Goal: Task Accomplishment & Management: Use online tool/utility

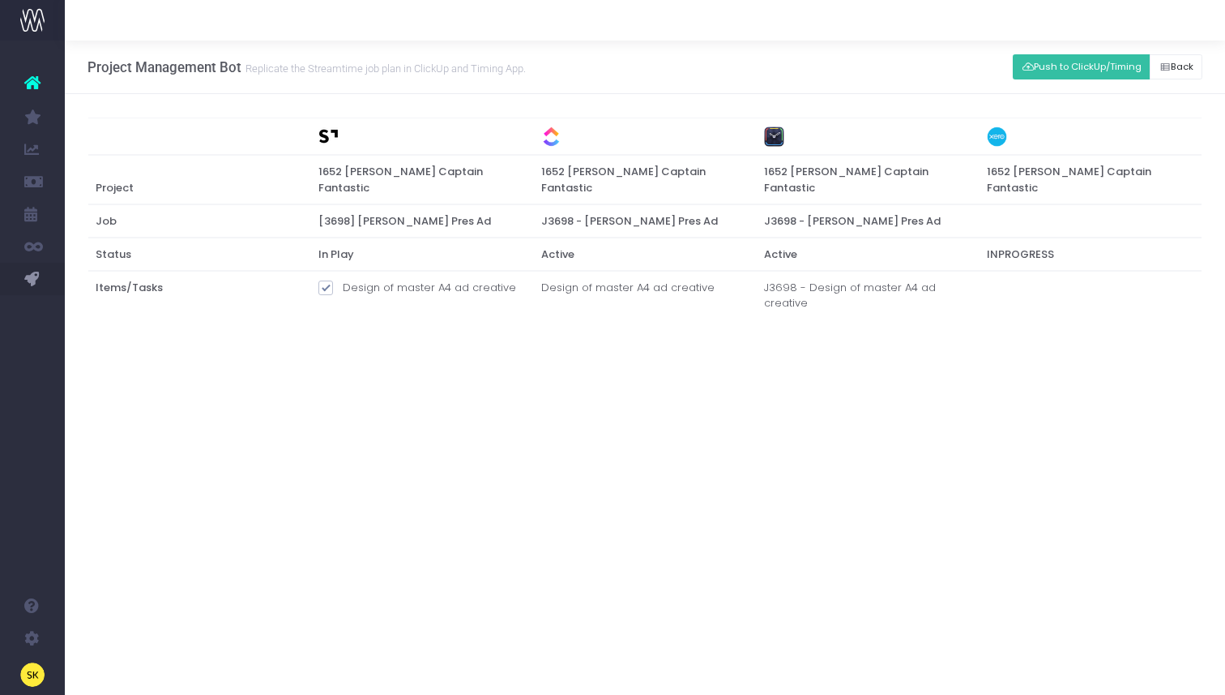
click at [644, 460] on div "Project Management Bot Replicate the Streamtime job plan in ClickUp and Timing …" at bounding box center [645, 368] width 1161 height 654
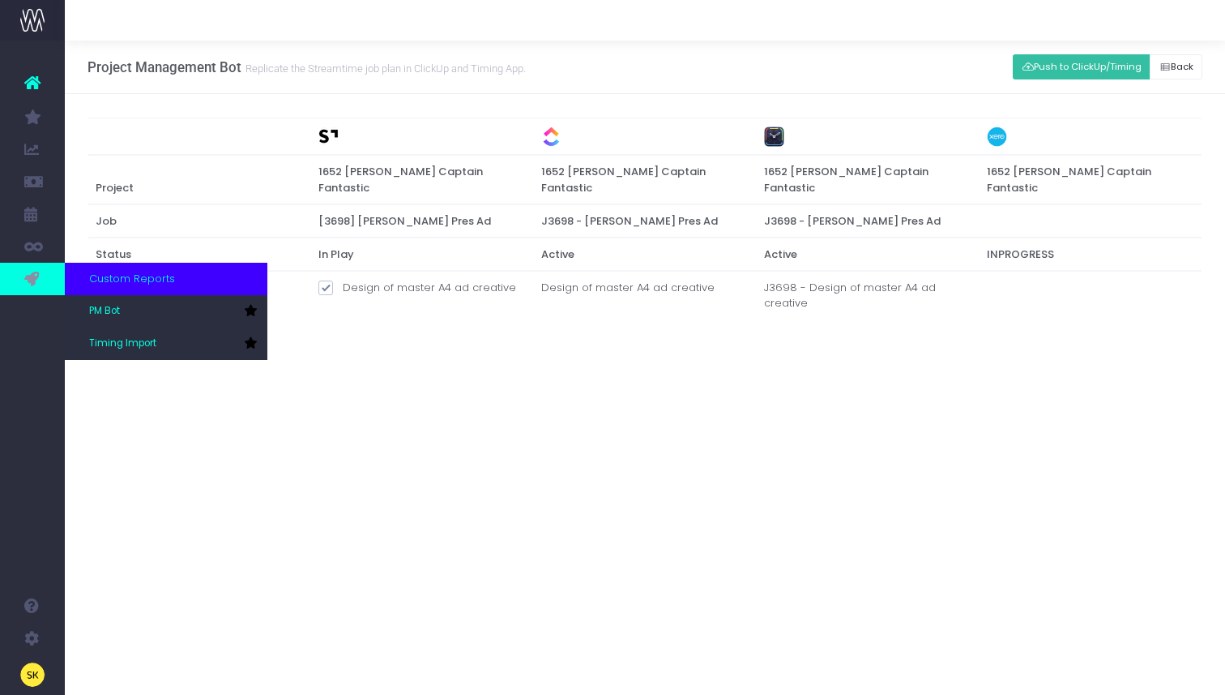
click at [42, 279] on link at bounding box center [32, 279] width 65 height 32
click at [111, 301] on link "PM Bot" at bounding box center [166, 311] width 203 height 32
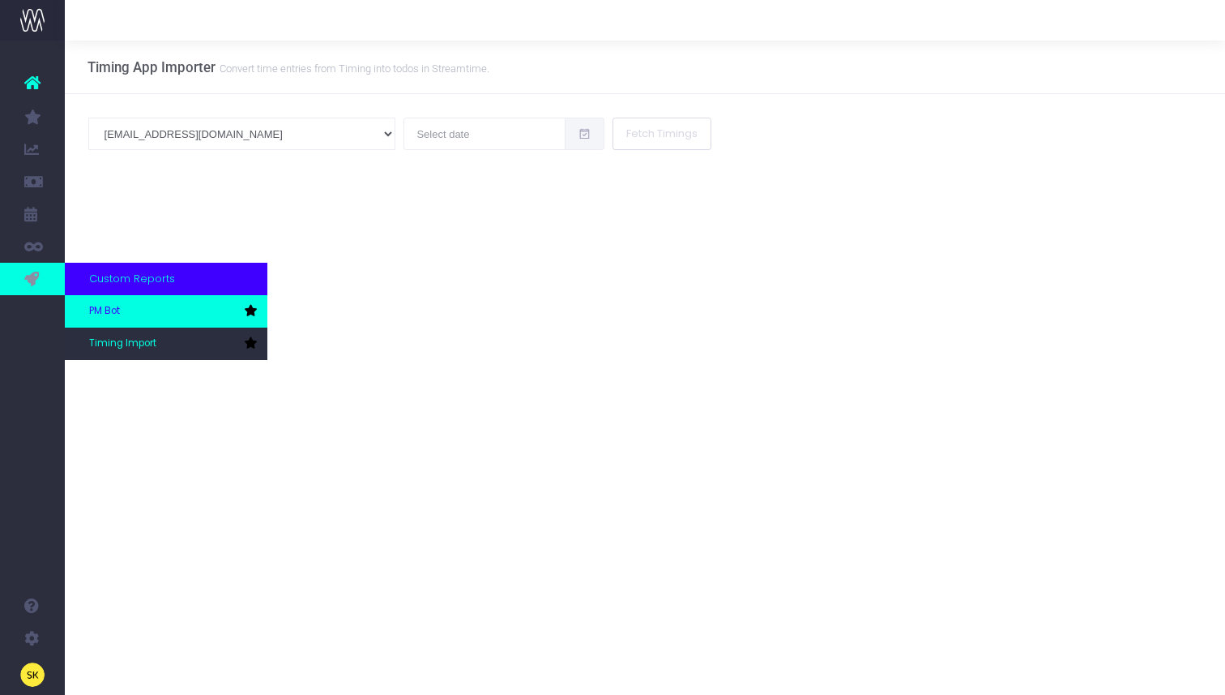
click at [97, 310] on span "PM Bot" at bounding box center [104, 311] width 31 height 15
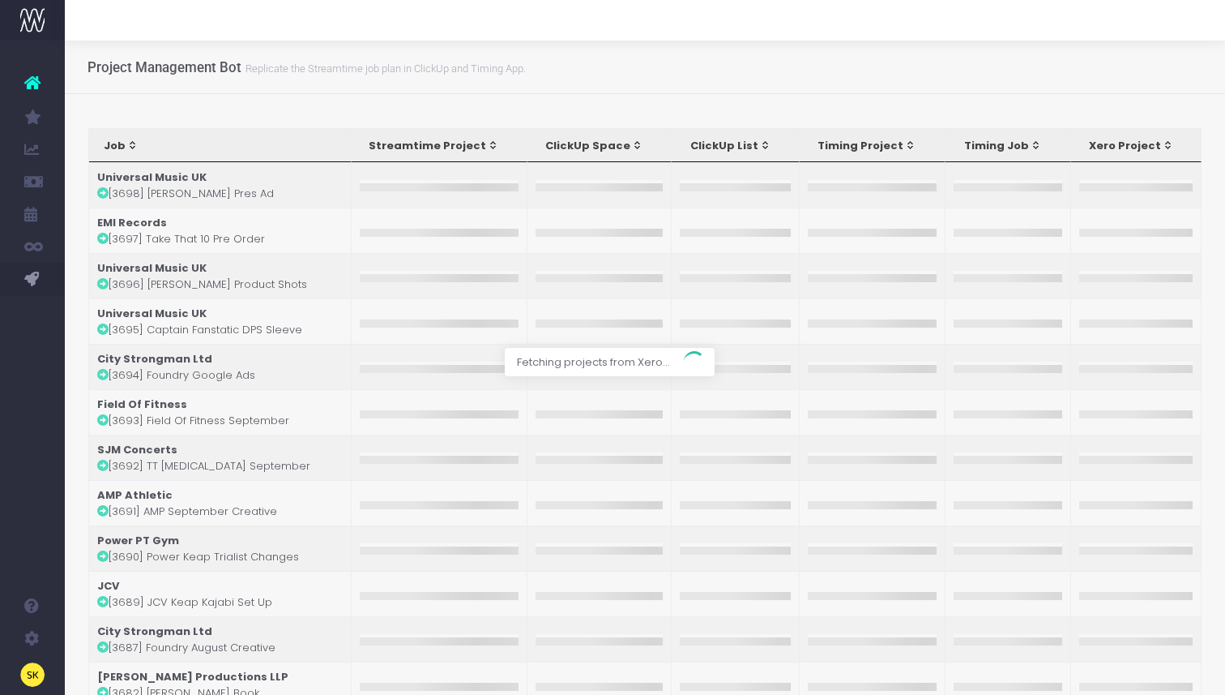
click at [821, 32] on div at bounding box center [645, 20] width 1161 height 41
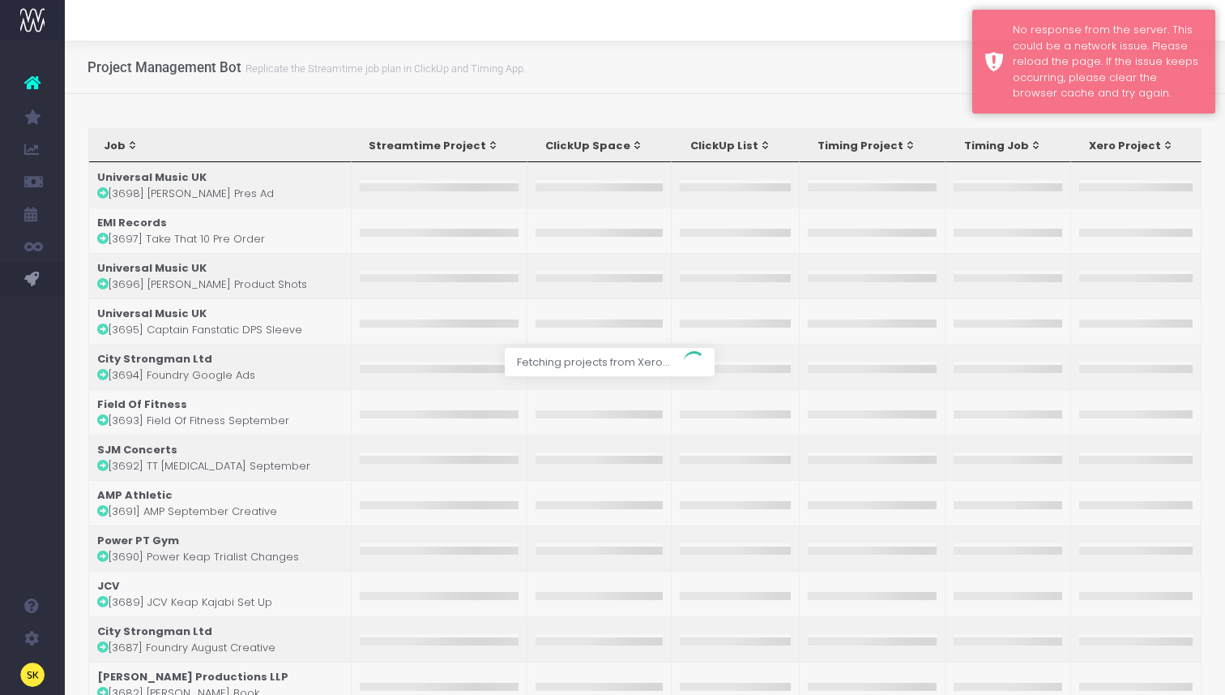
click at [725, 75] on div at bounding box center [612, 347] width 1225 height 695
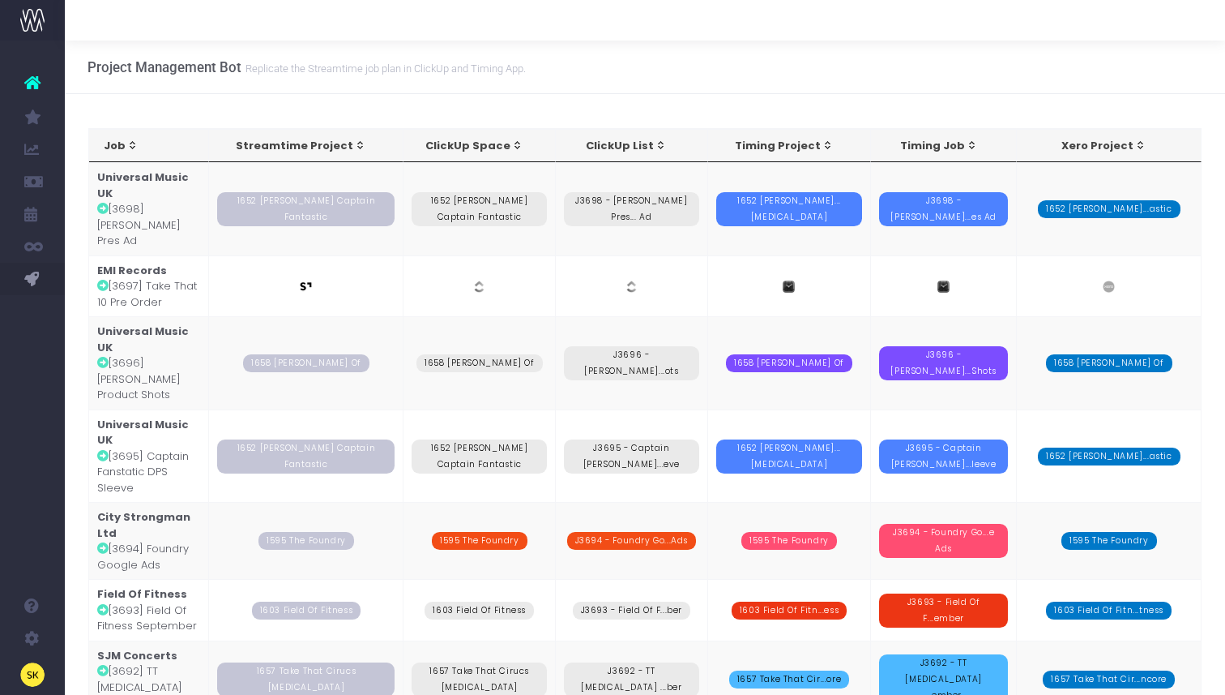
click at [148, 276] on td "EMI Records [3697] Take That 10 Pre Order" at bounding box center [149, 286] width 121 height 62
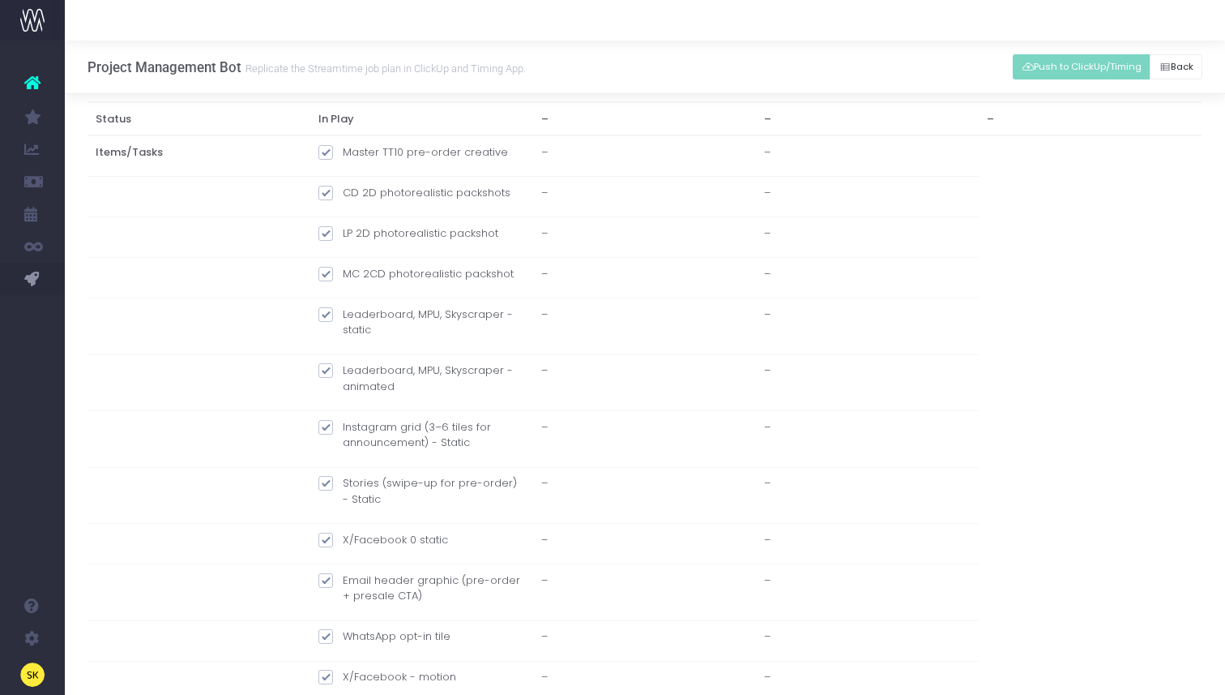
scroll to position [53, 0]
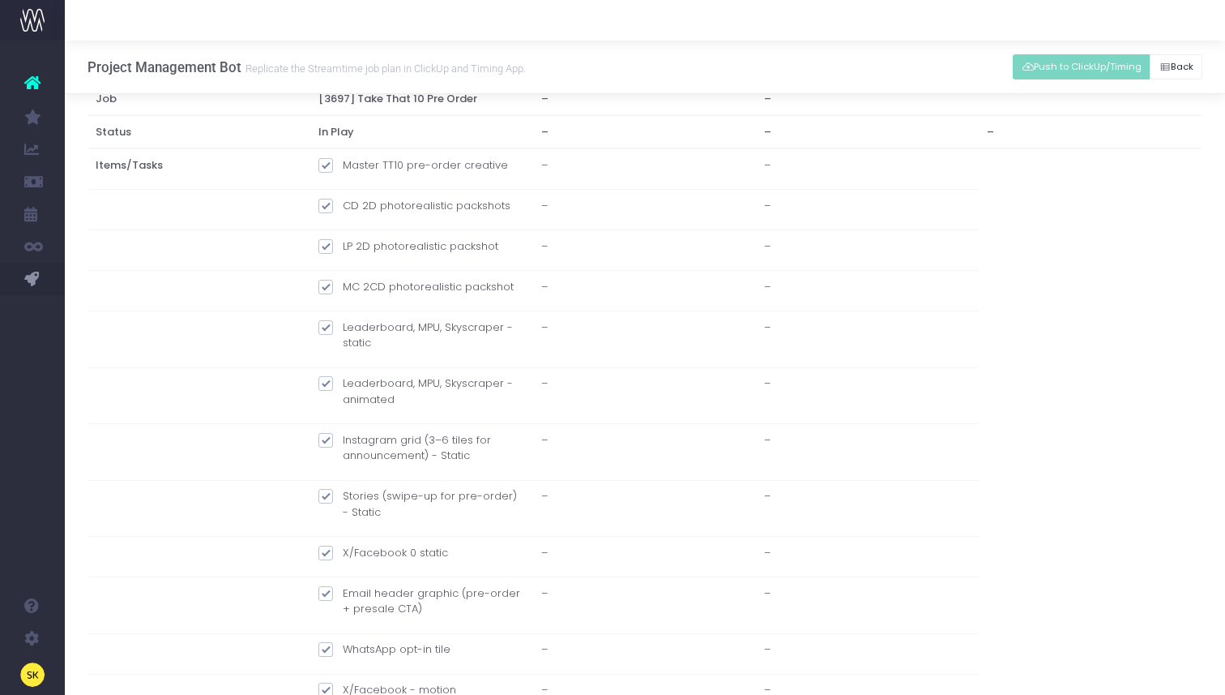
click at [974, 62] on div "Project Management Bot Replicate the Streamtime job plan in [GEOGRAPHIC_DATA] a…" at bounding box center [645, 67] width 1161 height 53
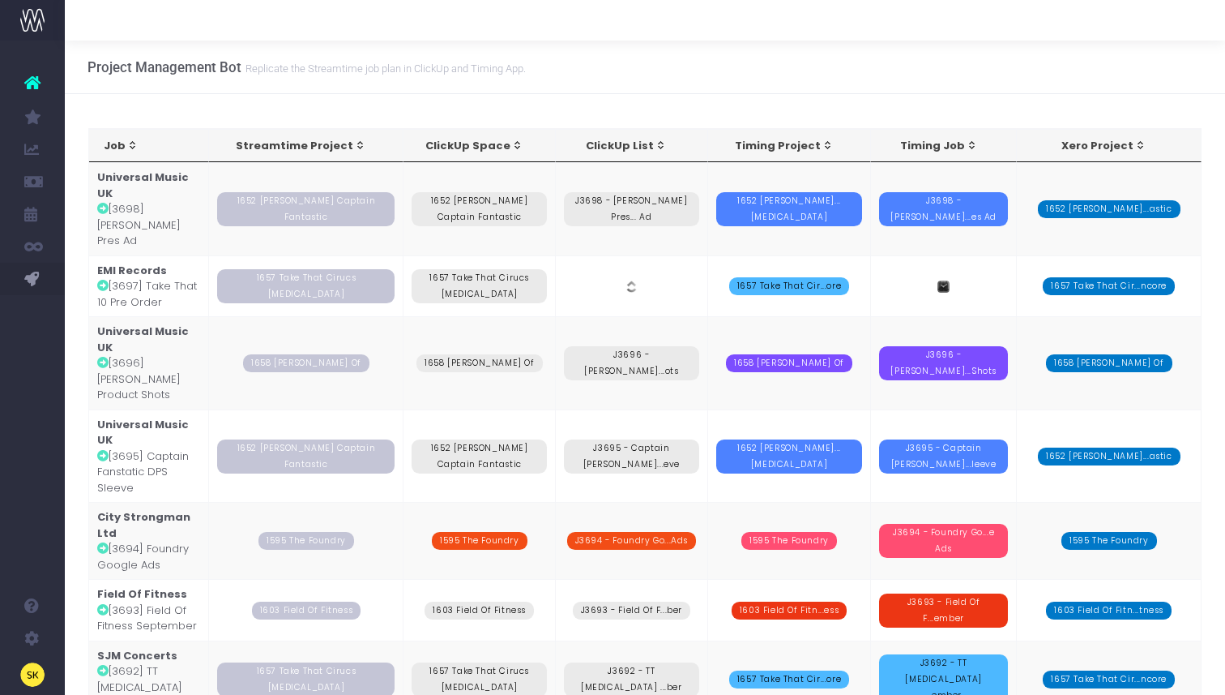
click at [138, 272] on td "EMI Records [3697] Take That 10 Pre Order" at bounding box center [149, 286] width 121 height 62
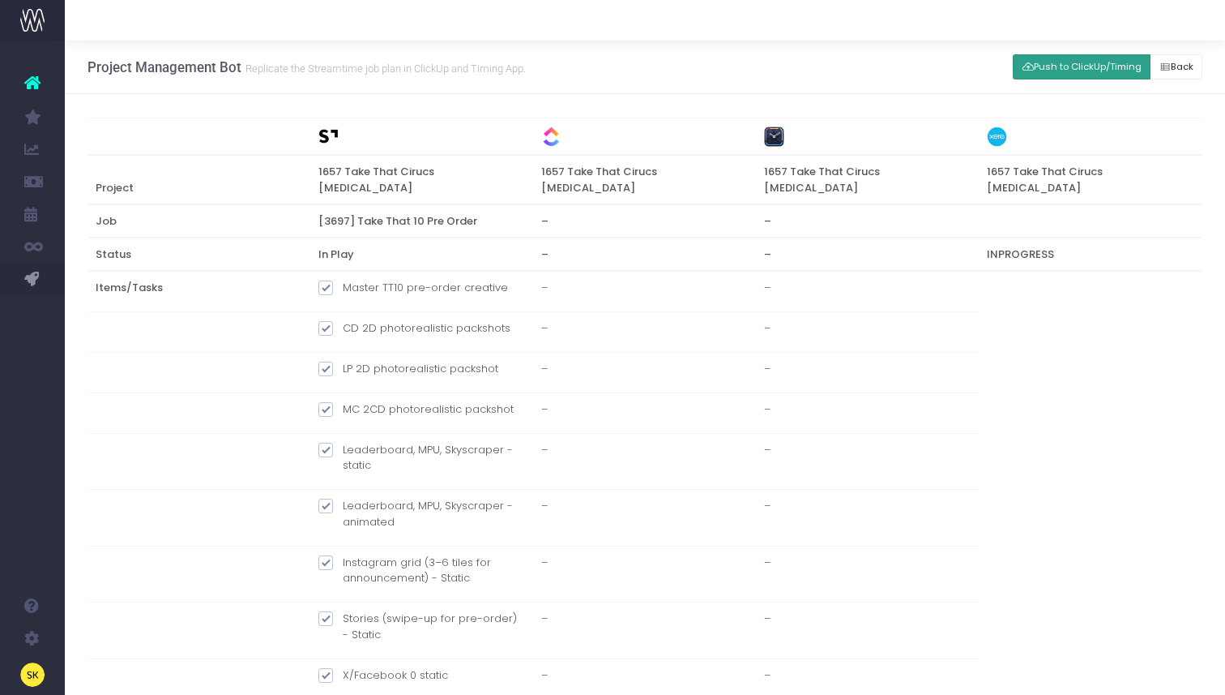
click at [1122, 65] on button "Push to ClickUp/Timing" at bounding box center [1082, 66] width 138 height 25
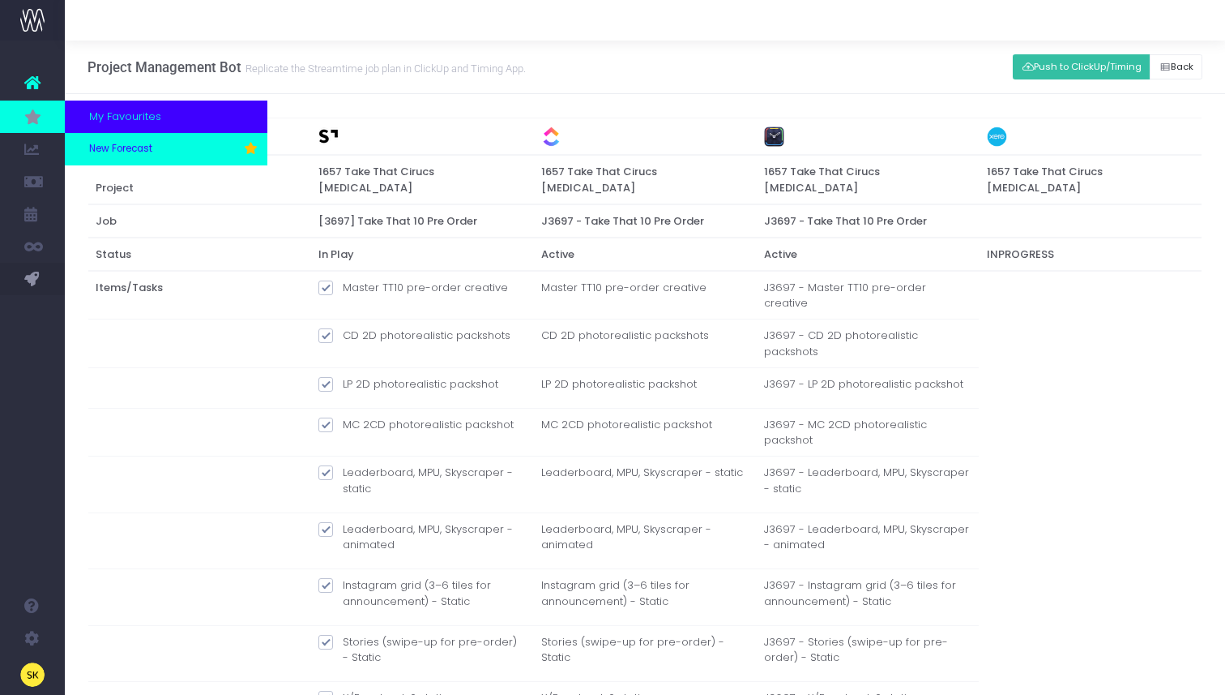
click at [107, 154] on span "New Forecast" at bounding box center [120, 149] width 63 height 15
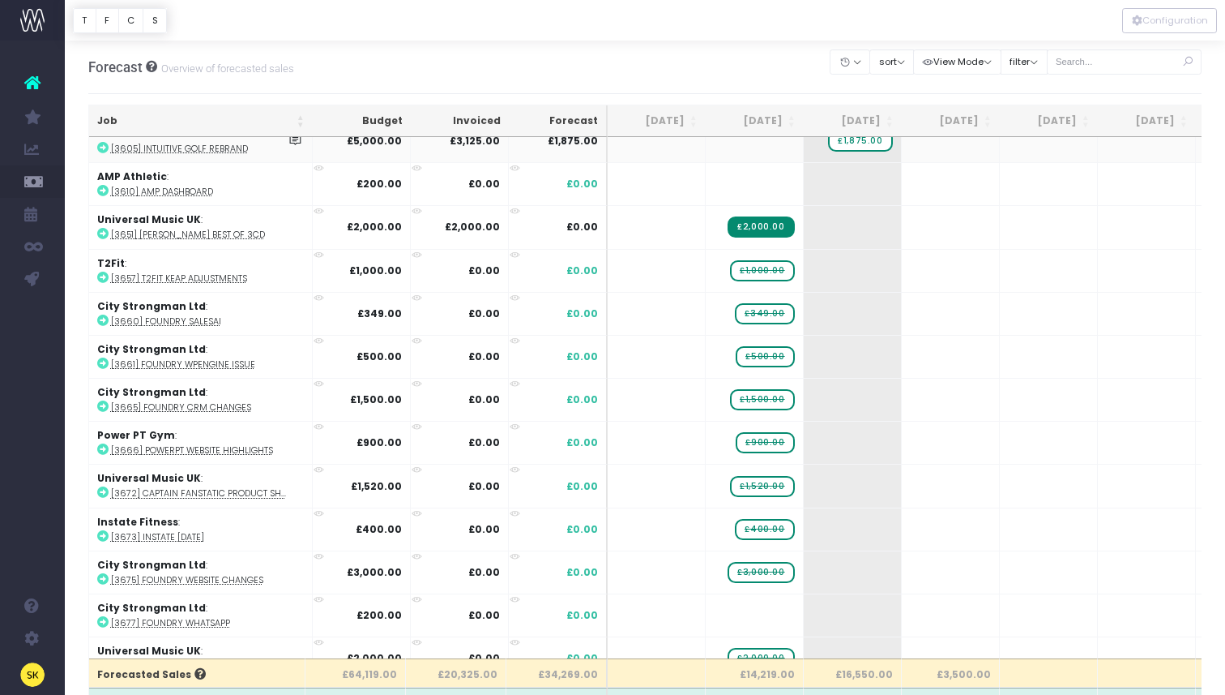
scroll to position [939, 0]
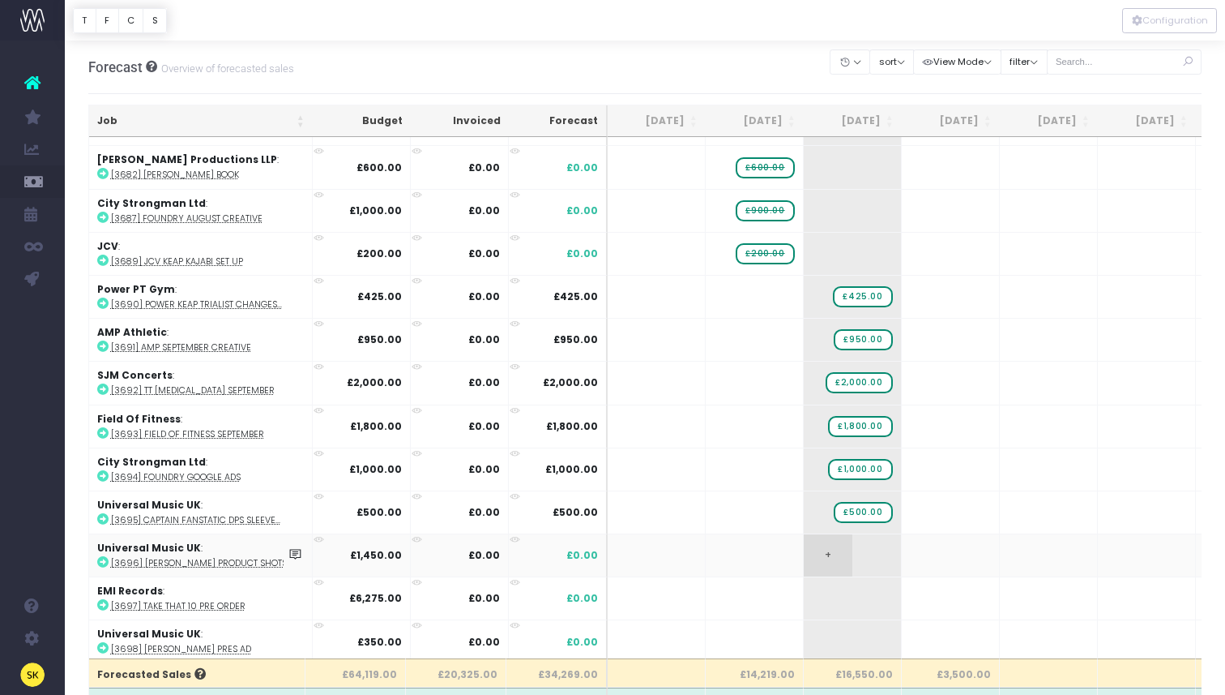
click at [830, 551] on span "+" at bounding box center [828, 555] width 49 height 42
click at [772, 558] on body "Oh my... this is bad. wayahead wasn't able to load this page. Please contact su…" at bounding box center [612, 347] width 1225 height 695
click at [823, 594] on span "+" at bounding box center [828, 598] width 49 height 42
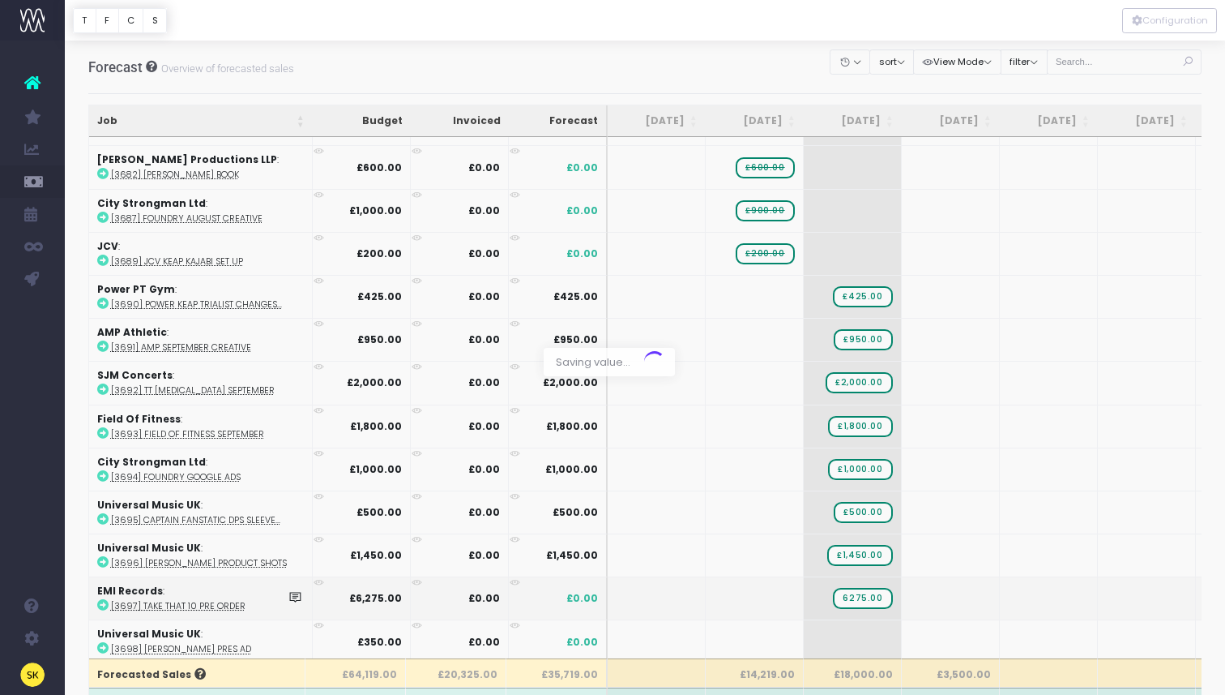
click at [773, 597] on body "Oh my... this is bad. wayahead wasn't able to load this page. Please contact su…" at bounding box center [612, 347] width 1225 height 695
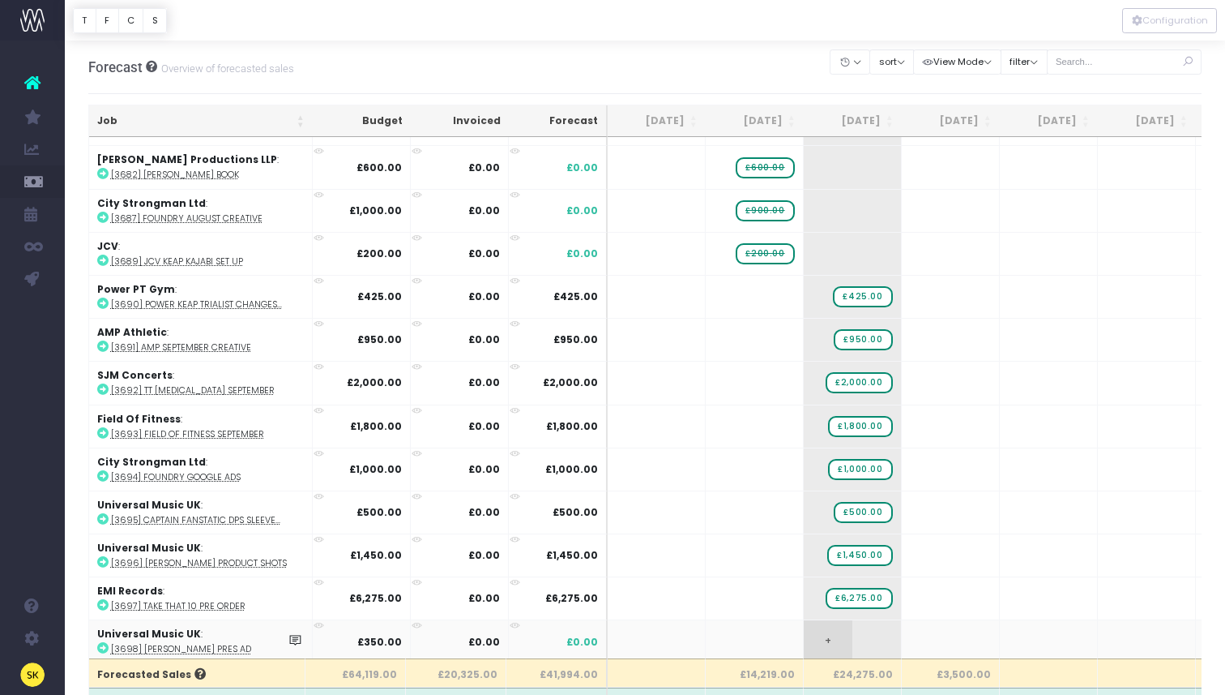
click at [815, 635] on span "+" at bounding box center [828, 641] width 49 height 42
click at [773, 643] on body "Oh my... this is bad. wayahead wasn't able to load this page. Please contact su…" at bounding box center [612, 347] width 1225 height 695
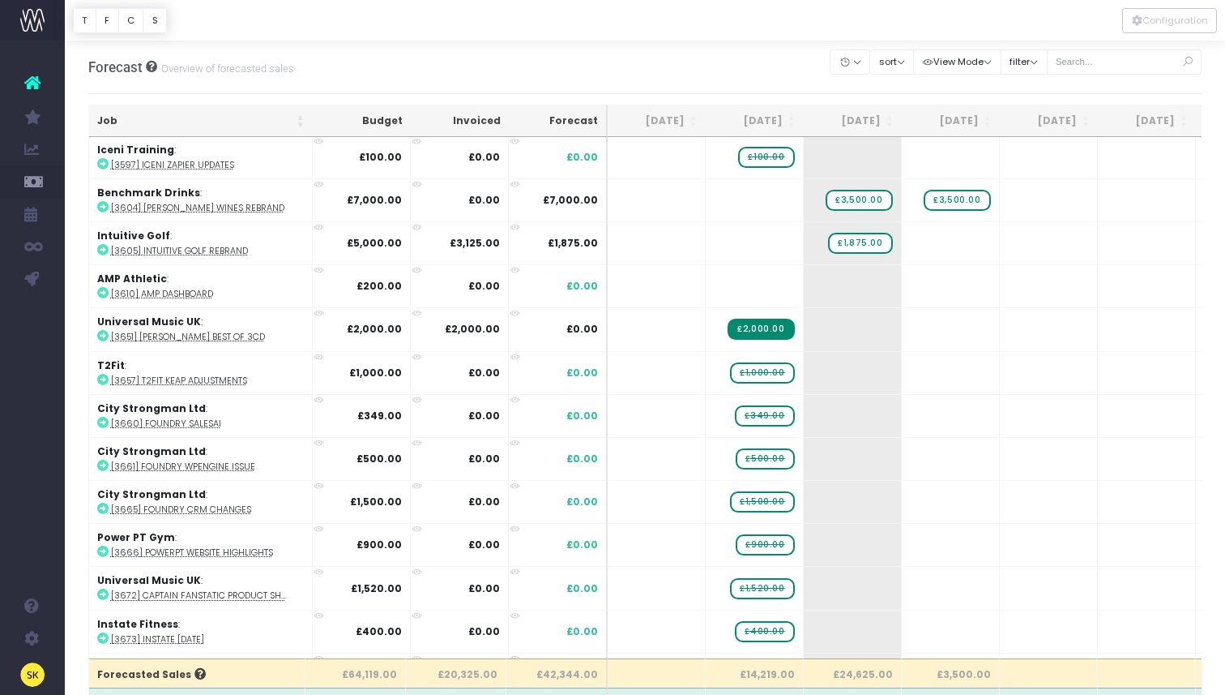
scroll to position [379, 0]
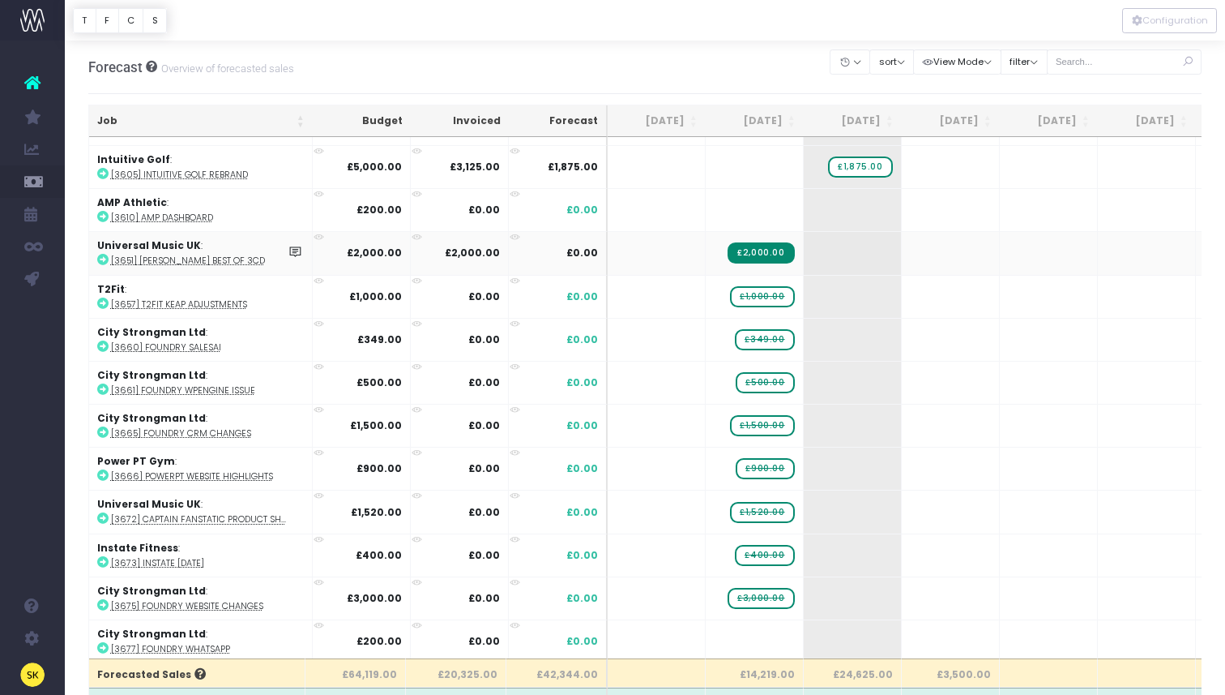
click at [105, 261] on icon at bounding box center [102, 259] width 11 height 11
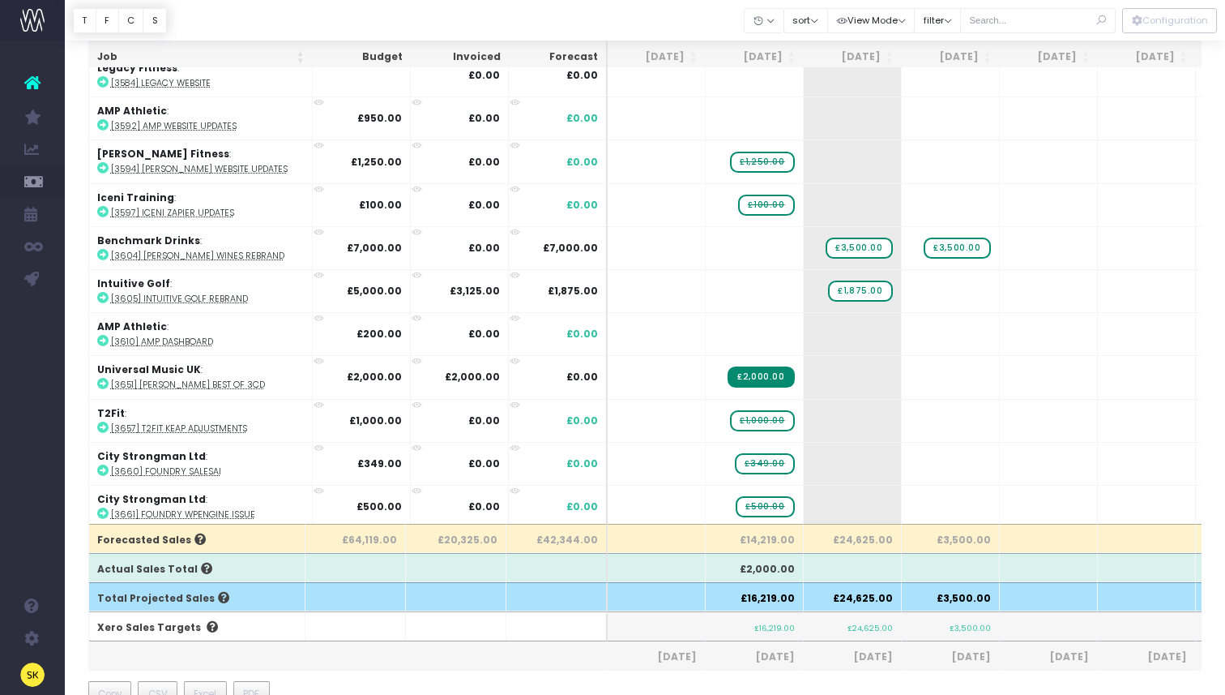
scroll to position [0, 0]
